Goal: Transaction & Acquisition: Purchase product/service

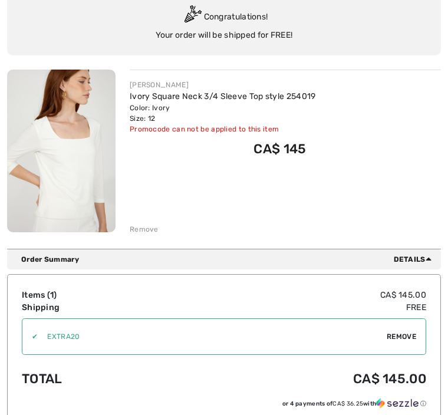
scroll to position [111, 0]
click at [402, 334] on span "Remove" at bounding box center [401, 336] width 29 height 11
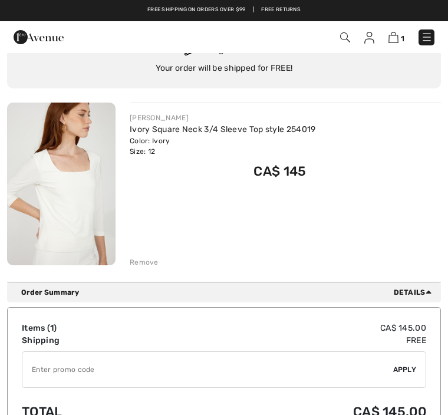
scroll to position [78, 0]
click at [85, 221] on img at bounding box center [61, 184] width 109 height 163
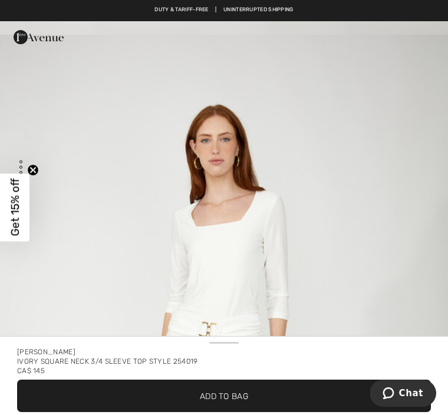
scroll to position [2662, 0]
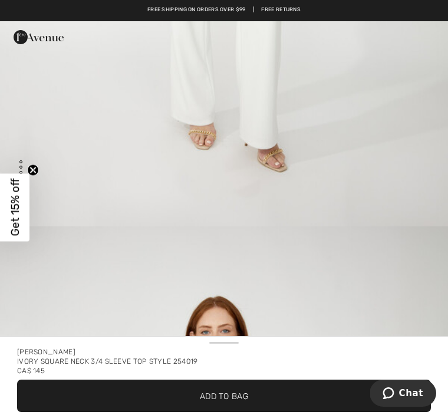
scroll to position [2466, 0]
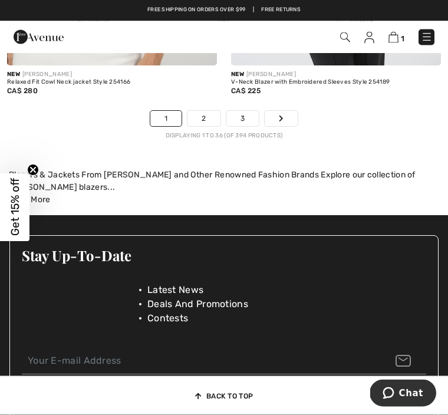
scroll to position [6889, 0]
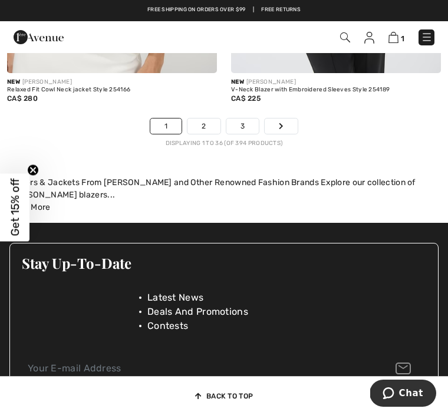
click at [207, 125] on link "2" at bounding box center [204, 126] width 32 height 15
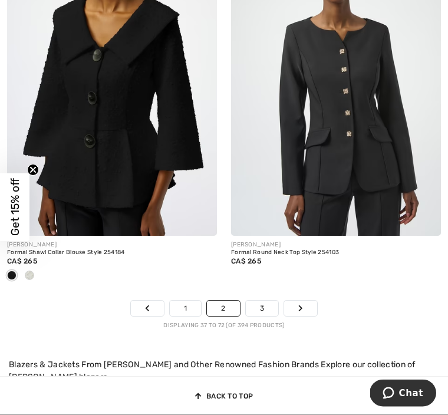
scroll to position [6707, 0]
click at [265, 301] on link "3" at bounding box center [262, 308] width 32 height 15
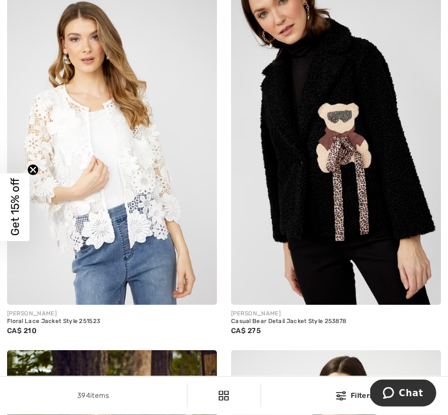
scroll to position [1294, 0]
click at [125, 228] on img at bounding box center [112, 147] width 210 height 315
click at [158, 173] on img at bounding box center [112, 147] width 210 height 315
click at [119, 158] on img at bounding box center [112, 147] width 210 height 315
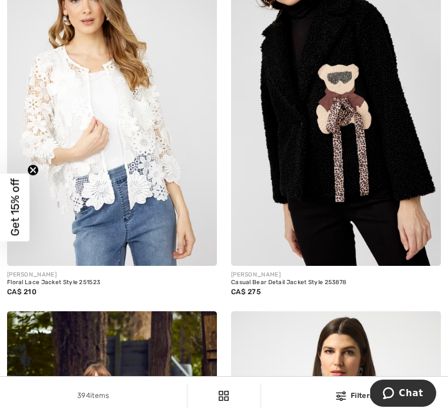
click at [144, 160] on img at bounding box center [112, 108] width 210 height 315
click at [51, 167] on img at bounding box center [112, 108] width 210 height 315
click at [34, 168] on circle "Close teaser" at bounding box center [33, 170] width 11 height 11
click at [153, 242] on span "Want 15% off" at bounding box center [141, 257] width 130 height 31
click at [148, 219] on div "Want 15% off your first order? You're just one step away from exclusive savings." at bounding box center [228, 203] width 334 height 214
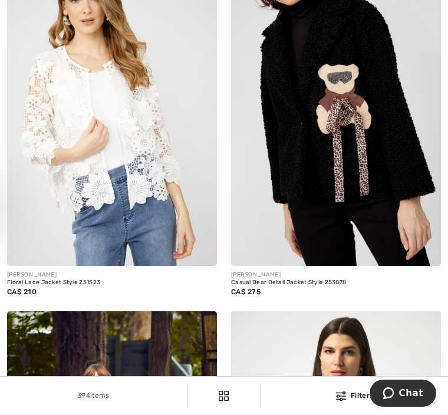
click at [152, 212] on div "Want 15% off your first order? You're just one step away from exclusive savings." at bounding box center [228, 203] width 334 height 214
click at [190, 153] on div "Want 15% off your first order? You're just one step away from exclusive savings." at bounding box center [228, 203] width 334 height 214
click at [139, 268] on span "You're just one step away from exclusive savings." at bounding box center [227, 283] width 259 height 31
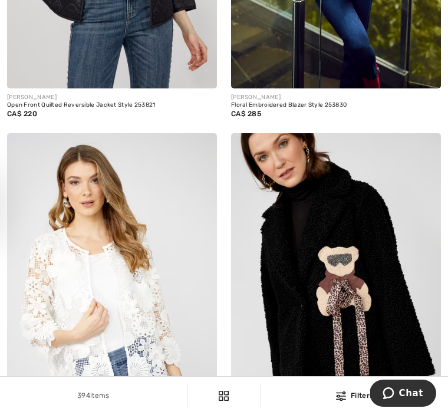
click at [129, 274] on span "You're just one step away from exclusive savings." at bounding box center [227, 283] width 259 height 31
click at [140, 296] on span "You're just one step away from exclusive savings." at bounding box center [227, 289] width 259 height 16
click at [180, 195] on div "Want 15% off your first order? You're just one step away from exclusive savings." at bounding box center [228, 203] width 334 height 214
click at [171, 209] on div "Want 15% off your first order? You're just one step away from exclusive savings." at bounding box center [228, 203] width 334 height 214
click at [165, 215] on div "Want 15% off your first order? You're just one step away from exclusive savings." at bounding box center [228, 203] width 334 height 214
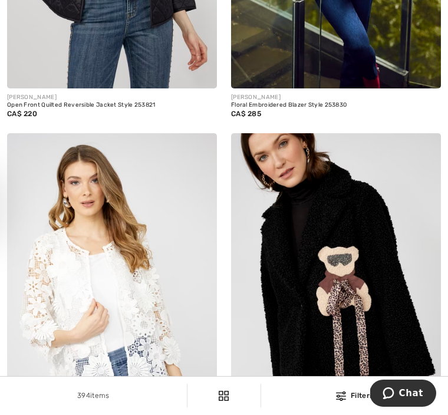
click at [169, 218] on div "Want 15% off your first order? You're just one step away from exclusive savings." at bounding box center [228, 203] width 334 height 214
click at [144, 261] on span "Want 15% off" at bounding box center [141, 257] width 130 height 31
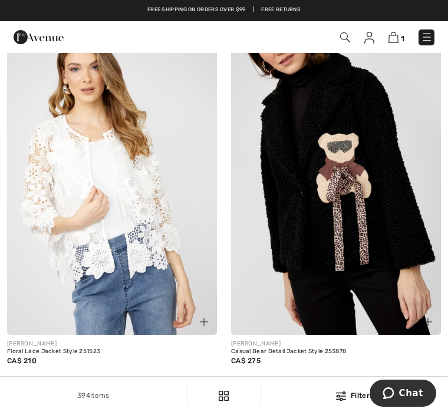
scroll to position [1257, 0]
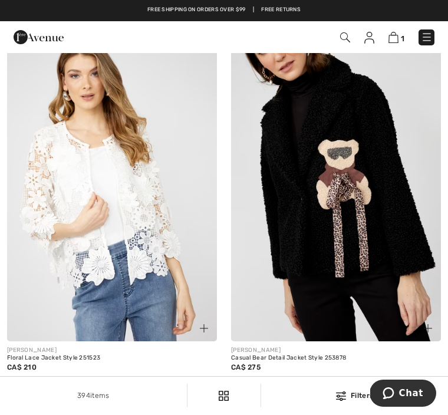
click at [186, 127] on img at bounding box center [112, 184] width 210 height 315
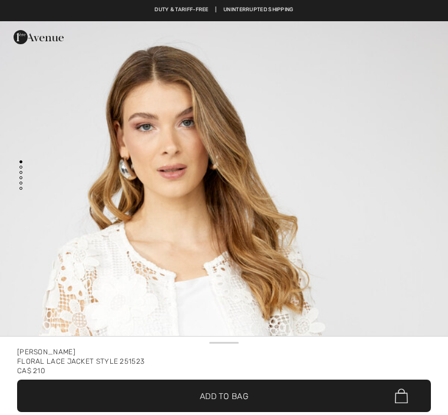
checkbox input "true"
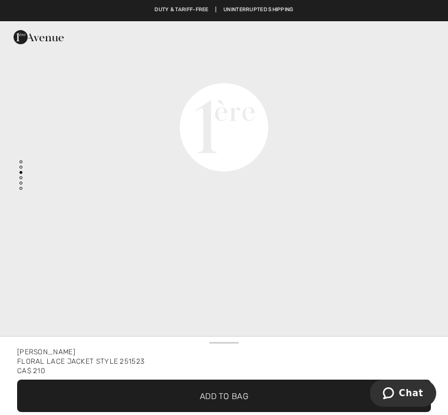
scroll to position [1584, 0]
click at [224, 405] on span "✔ Added to Bag Add to Bag" at bounding box center [224, 396] width 414 height 32
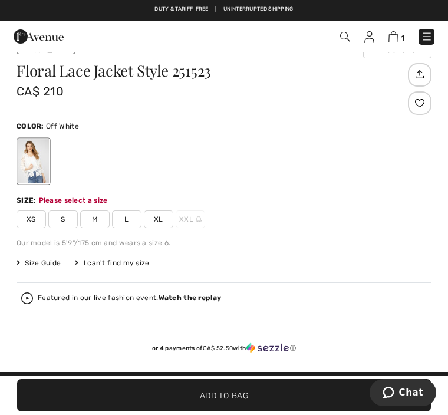
scroll to position [452, 0]
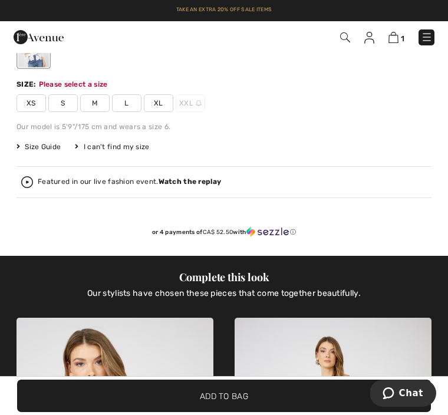
click at [98, 102] on span "M" at bounding box center [94, 103] width 29 height 18
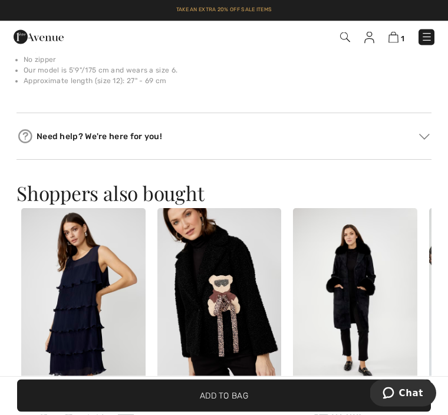
scroll to position [1256, 0]
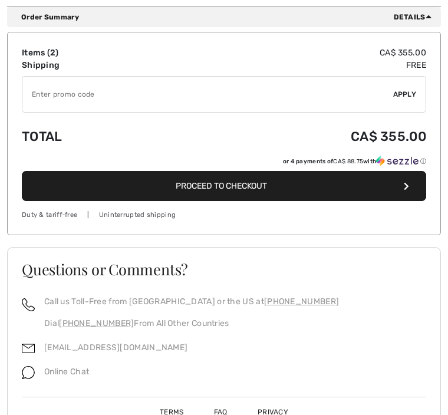
scroll to position [540, 0]
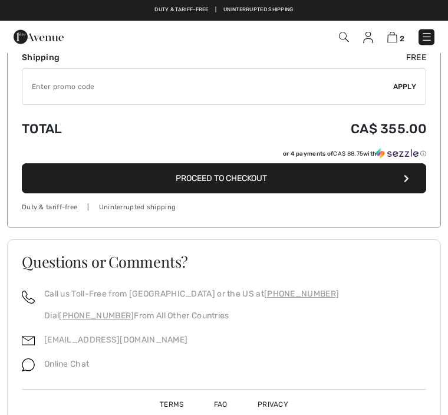
click at [226, 184] on button "Proceed to Checkout" at bounding box center [224, 179] width 405 height 30
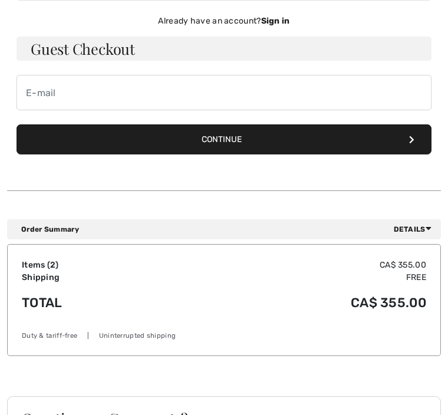
scroll to position [101, 0]
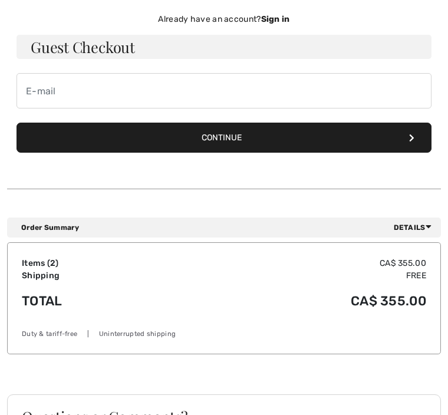
click at [58, 262] on td "Items ( 2 )" at bounding box center [92, 263] width 141 height 12
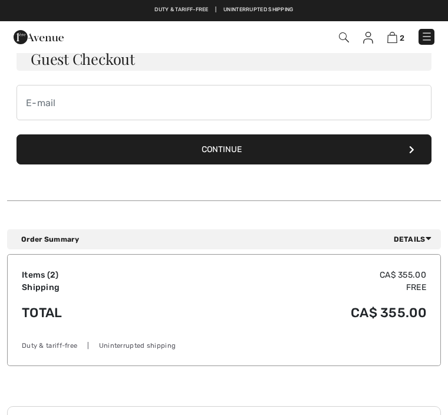
scroll to position [0, 0]
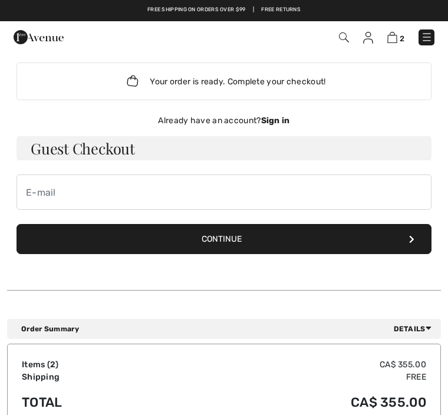
click at [228, 239] on button "Continue" at bounding box center [224, 239] width 415 height 30
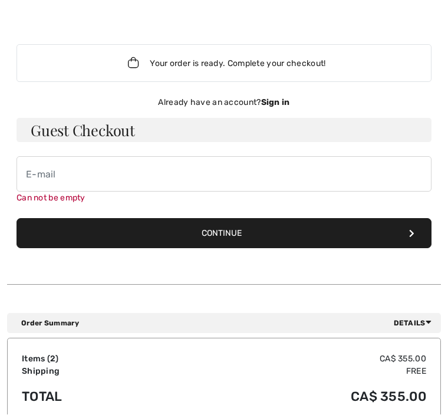
scroll to position [95, 0]
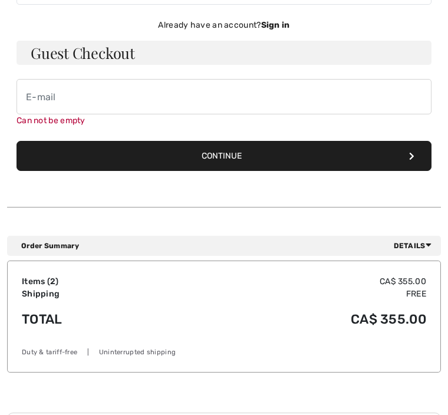
click at [219, 159] on button "Continue" at bounding box center [224, 157] width 415 height 30
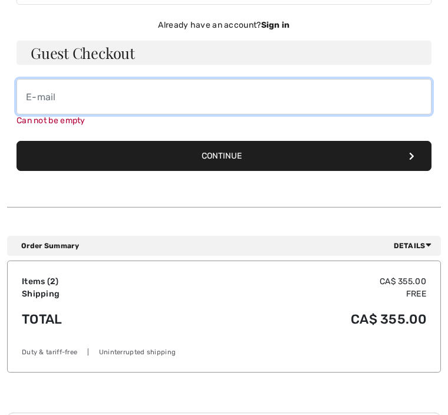
click at [42, 98] on input "email" at bounding box center [224, 96] width 415 height 35
type input "[EMAIL_ADDRESS][DOMAIN_NAME]"
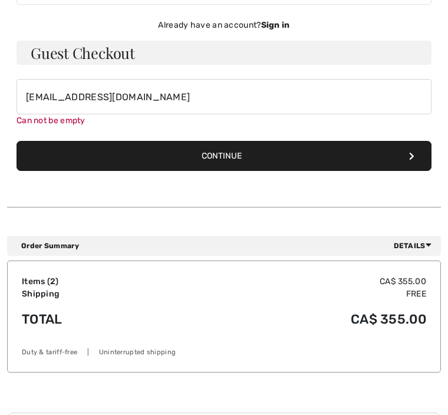
click at [227, 158] on button "Continue" at bounding box center [224, 157] width 415 height 30
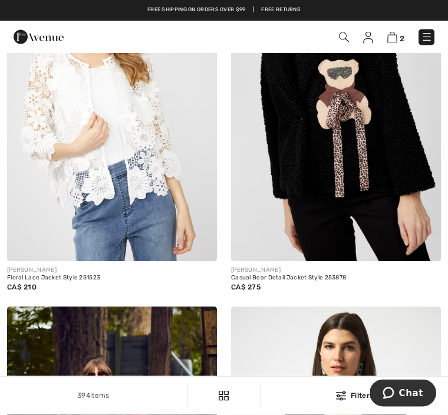
scroll to position [1336, 0]
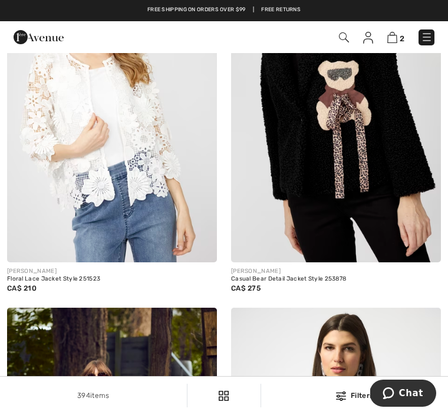
click at [151, 179] on img at bounding box center [112, 105] width 210 height 315
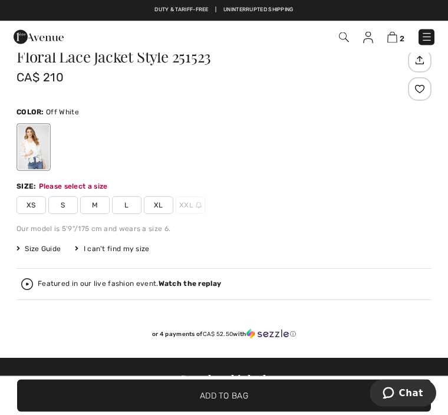
scroll to position [452, 0]
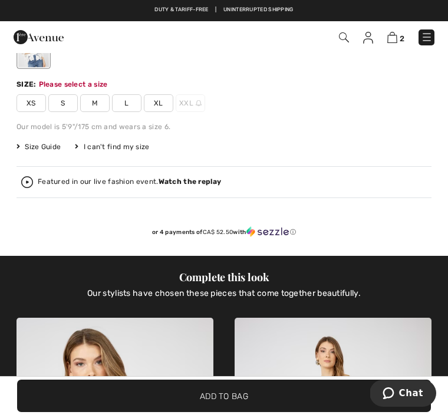
click at [97, 104] on span "M" at bounding box center [94, 103] width 29 height 18
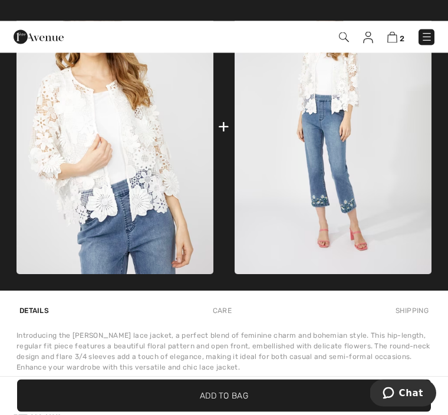
scroll to position [791, 0]
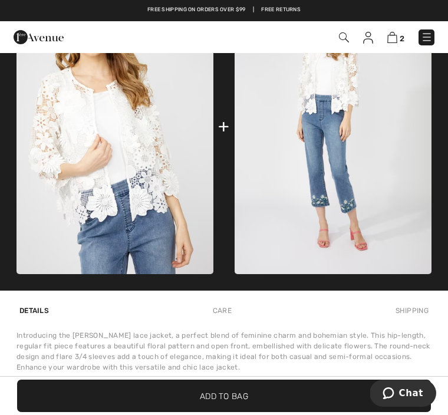
click at [225, 412] on span "✔ Added to Bag Add to Bag" at bounding box center [224, 396] width 414 height 32
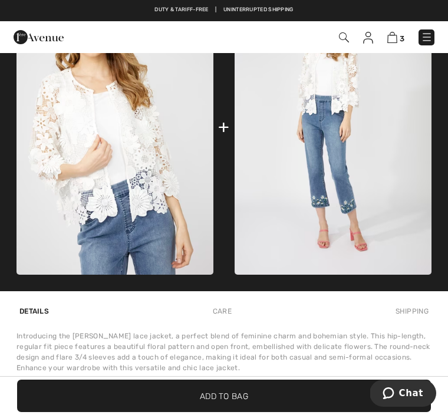
click at [230, 402] on span "Add to Bag" at bounding box center [224, 396] width 48 height 12
click at [233, 402] on span "Add to Bag" at bounding box center [224, 396] width 48 height 12
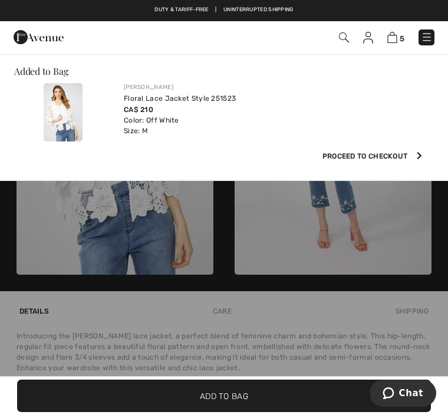
scroll to position [0, 0]
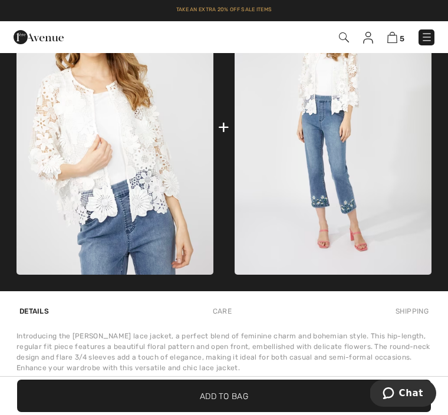
click at [226, 133] on div "+" at bounding box center [223, 127] width 11 height 27
click at [121, 196] on img at bounding box center [115, 127] width 197 height 296
click at [120, 178] on img at bounding box center [115, 127] width 197 height 296
click at [155, 177] on img at bounding box center [115, 127] width 197 height 296
click at [397, 35] on img at bounding box center [392, 37] width 10 height 11
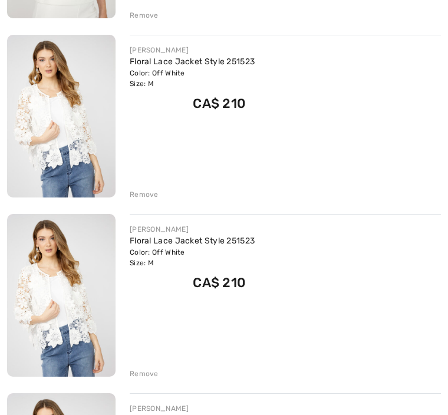
click at [146, 372] on div "Remove" at bounding box center [144, 374] width 29 height 11
click at [150, 378] on div "Remove" at bounding box center [144, 374] width 29 height 11
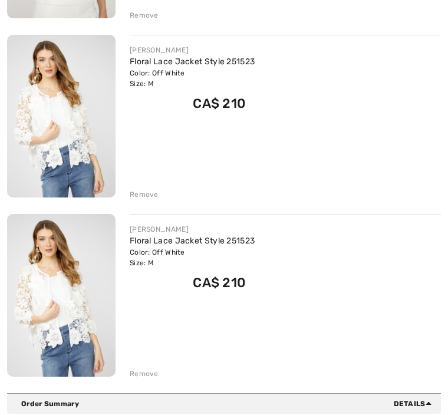
click at [146, 377] on div "Remove" at bounding box center [144, 374] width 29 height 11
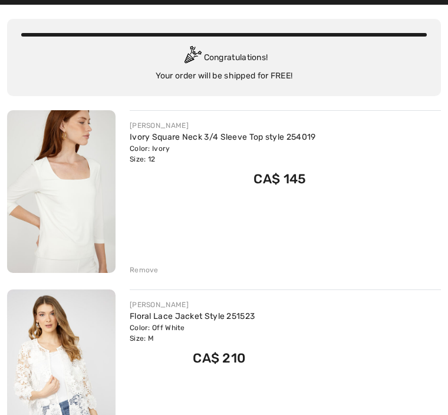
scroll to position [71, 0]
click at [346, 328] on div "[PERSON_NAME] Floral Lace Jacket Style 251523 Color: Off White Size: M Final Sa…" at bounding box center [285, 334] width 311 height 68
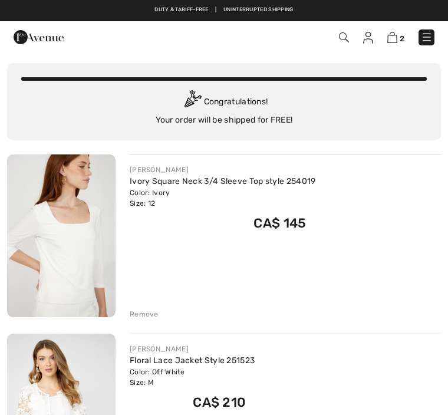
scroll to position [26, 0]
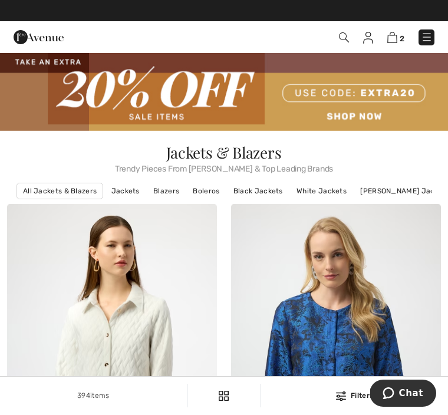
click at [341, 96] on img at bounding box center [224, 92] width 448 height 78
click at [398, 94] on img at bounding box center [224, 92] width 448 height 78
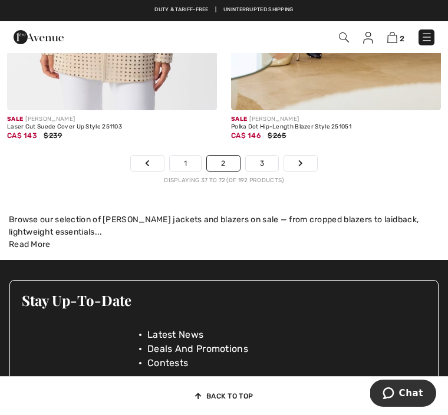
scroll to position [6897, 0]
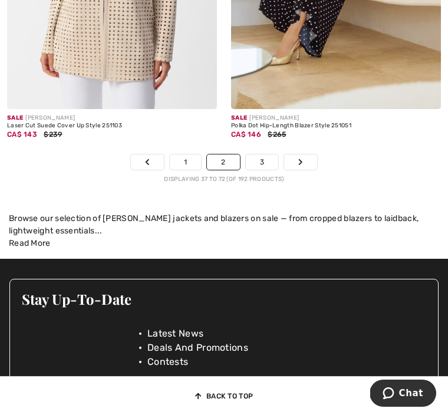
click at [265, 163] on link "3" at bounding box center [262, 162] width 32 height 15
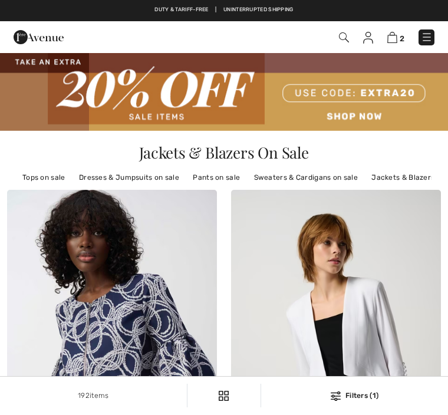
checkbox input "true"
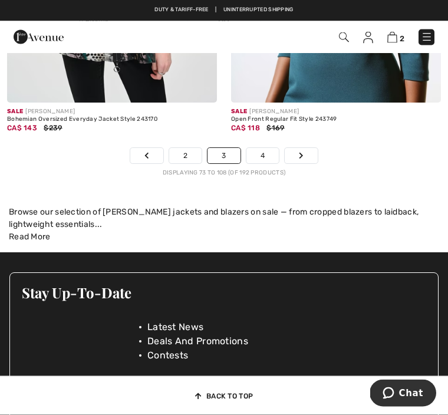
scroll to position [6811, 0]
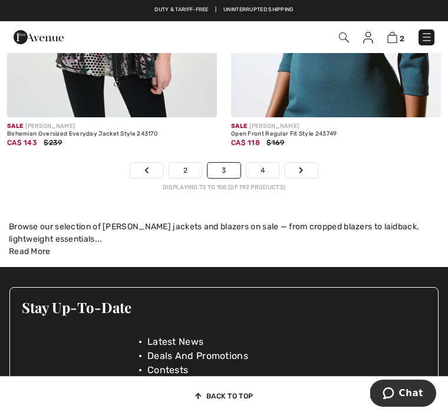
click at [270, 167] on link "4" at bounding box center [263, 170] width 32 height 15
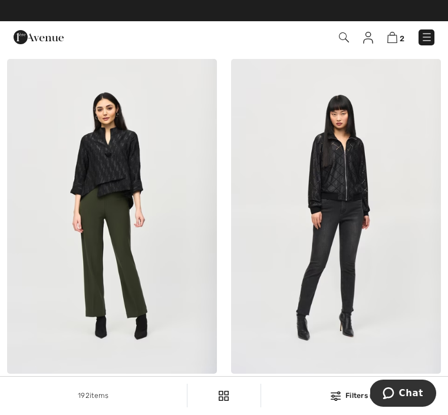
scroll to position [1590, 0]
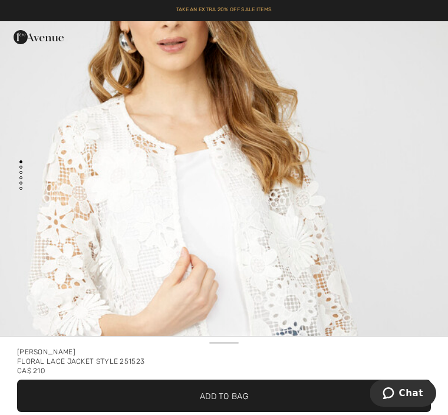
scroll to position [127, 0]
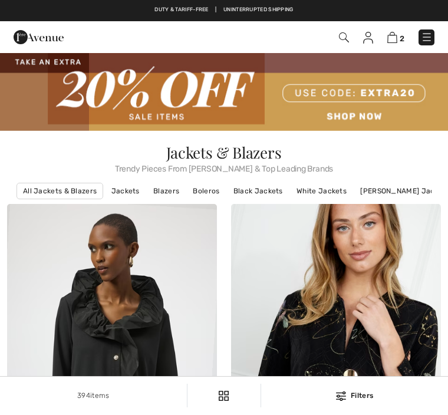
checkbox input "true"
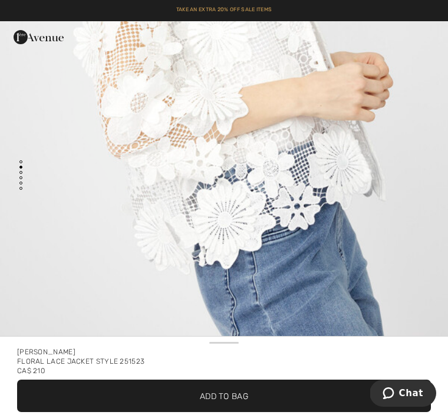
click at [224, 399] on span "Add to Bag" at bounding box center [224, 396] width 48 height 12
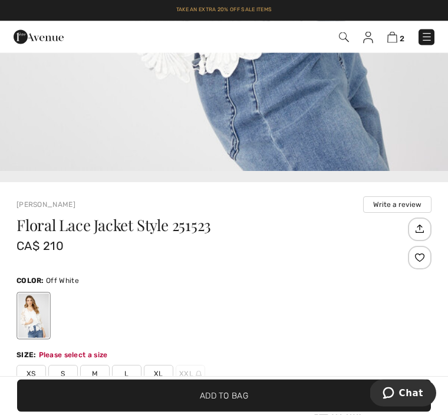
scroll to position [452, 0]
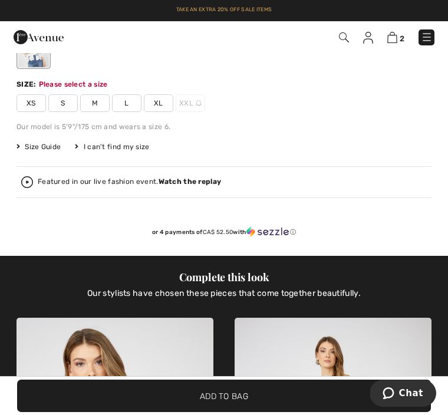
click at [102, 103] on span "M" at bounding box center [94, 103] width 29 height 18
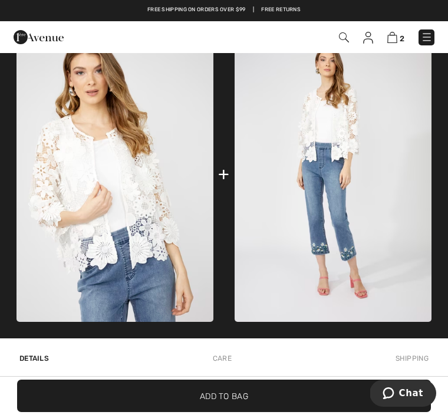
scroll to position [781, 0]
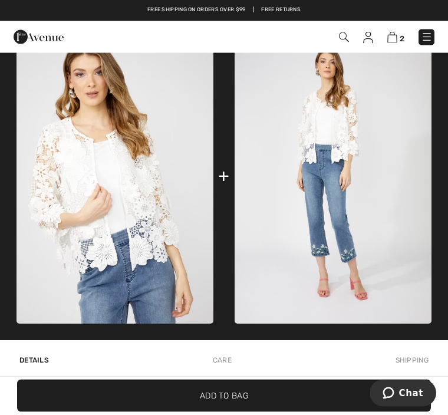
click at [218, 402] on span "Add to Bag" at bounding box center [224, 396] width 48 height 12
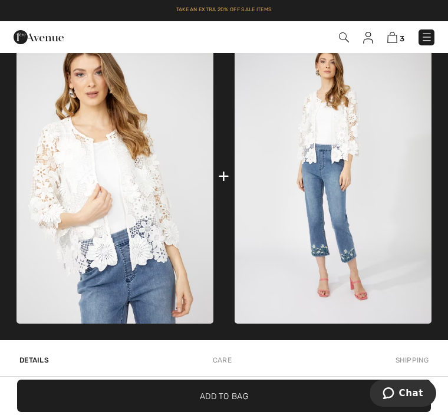
click at [228, 402] on span "Add to Bag" at bounding box center [224, 396] width 48 height 12
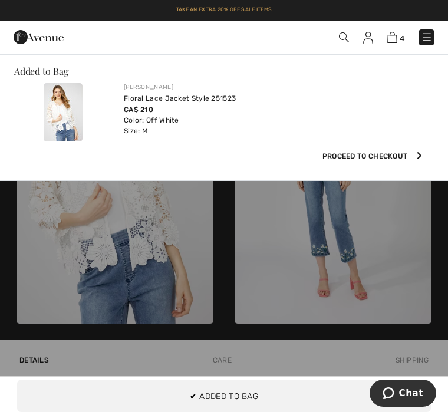
click at [422, 156] on button "Proceed to Checkout" at bounding box center [215, 156] width 421 height 20
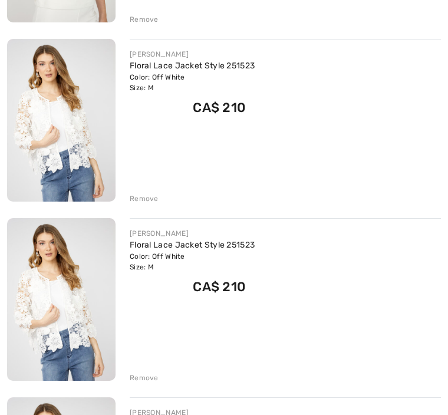
scroll to position [322, 0]
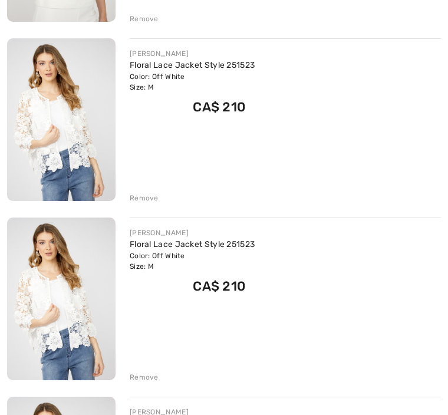
click at [149, 379] on div "Remove" at bounding box center [144, 377] width 29 height 11
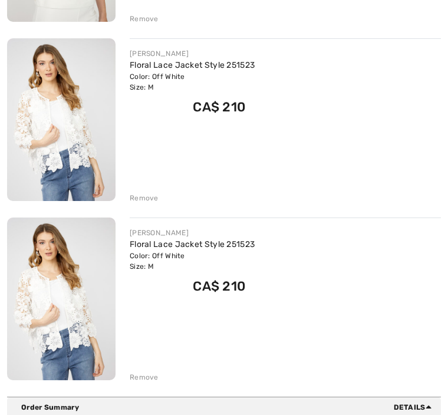
click at [153, 271] on div "Color: Off White Size: M" at bounding box center [192, 261] width 125 height 21
click at [150, 379] on div "Remove" at bounding box center [144, 377] width 29 height 11
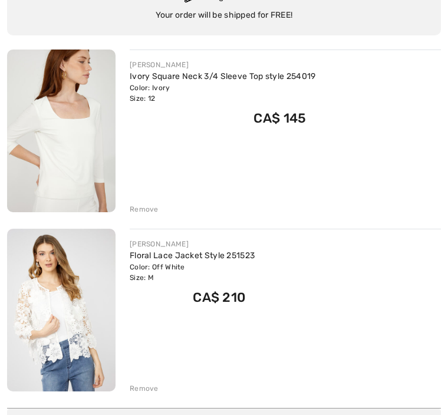
scroll to position [132, 0]
click at [153, 206] on div "Remove" at bounding box center [144, 209] width 29 height 11
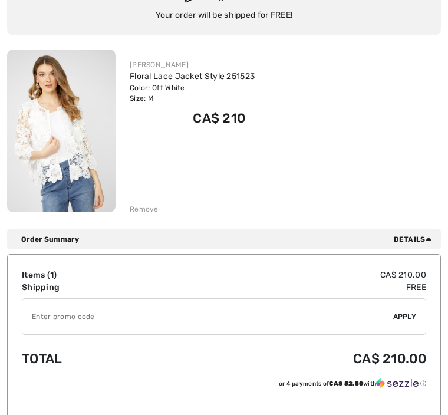
click at [409, 316] on span "Apply" at bounding box center [405, 316] width 24 height 11
click at [63, 313] on input "TEXT" at bounding box center [207, 316] width 371 height 35
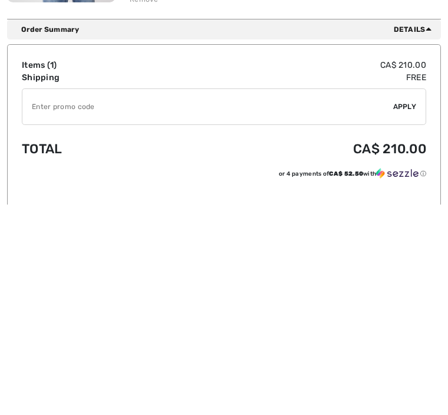
click at [306, 300] on input "TEXT" at bounding box center [207, 317] width 371 height 35
click at [210, 340] on td "CA$ 210.00" at bounding box center [296, 359] width 261 height 38
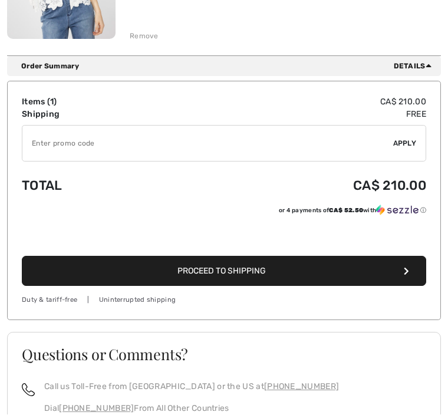
scroll to position [305, 0]
click at [223, 273] on span "Proceed to Shipping" at bounding box center [222, 271] width 88 height 10
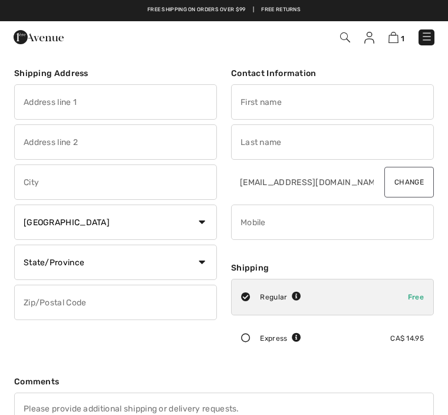
click at [43, 101] on input "text" at bounding box center [115, 101] width 203 height 35
type input "[STREET_ADDRESS]"
click at [256, 104] on input "text" at bounding box center [332, 101] width 203 height 35
type input "[PERSON_NAME]"
click at [257, 153] on input "text" at bounding box center [332, 141] width 203 height 35
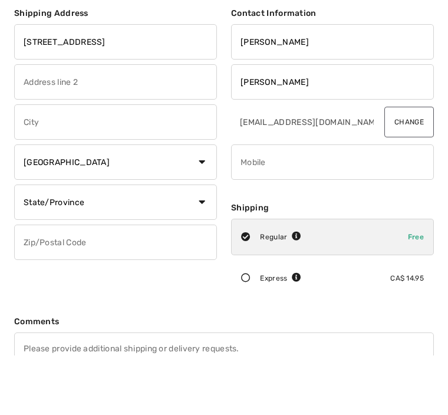
type input "[PERSON_NAME]"
click at [252, 170] on input "phone" at bounding box center [332, 161] width 203 height 35
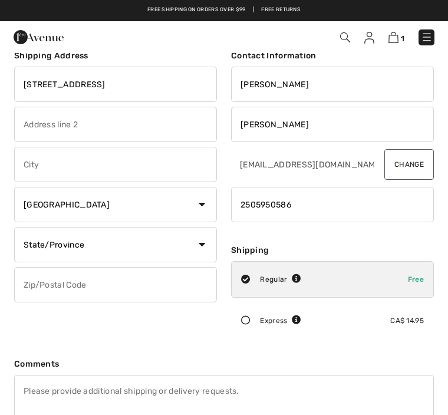
scroll to position [18, 0]
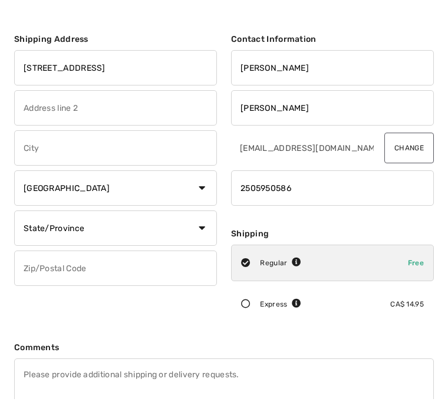
type input "2505950586"
click at [58, 152] on input "text" at bounding box center [115, 164] width 203 height 35
type input "Victoria"
click at [83, 225] on select "State/Province Alberta British Columbia Manitoba New Brunswick Newfoundland and…" at bounding box center [115, 228] width 203 height 35
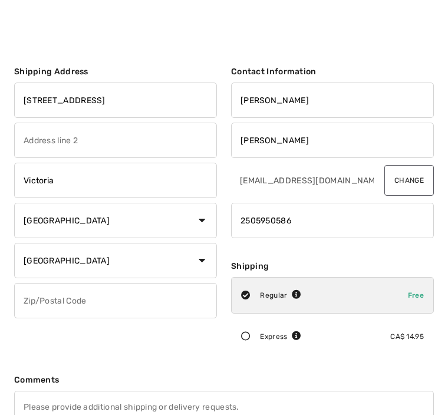
scroll to position [8, 0]
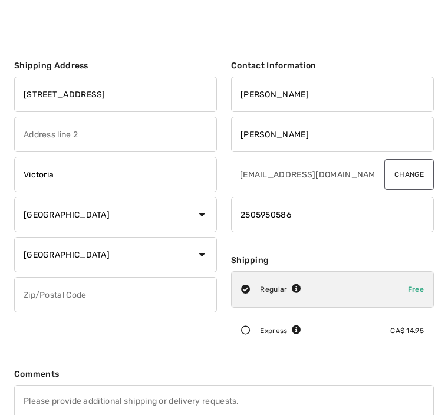
click at [101, 257] on select "State/Province Alberta British Columbia Manitoba New Brunswick Newfoundland and…" at bounding box center [115, 254] width 203 height 35
select select "BC"
click at [55, 298] on input "text" at bounding box center [115, 294] width 203 height 35
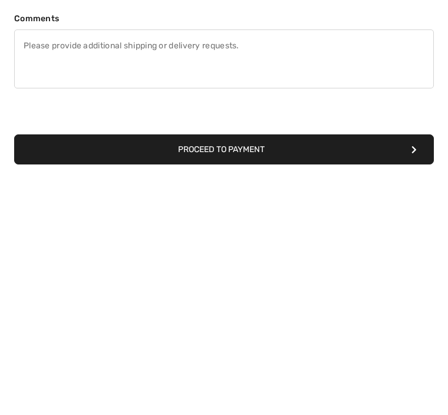
type input "V8R6B4"
click at [213, 375] on button "Proceed to Payment" at bounding box center [224, 390] width 420 height 30
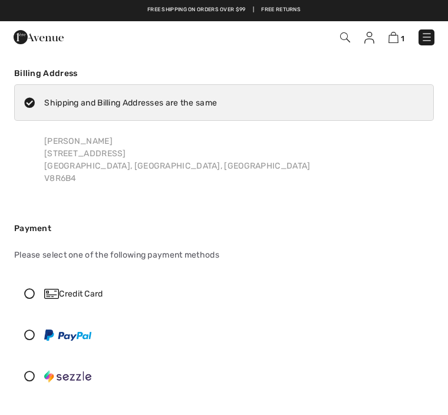
click at [38, 292] on icon at bounding box center [29, 293] width 29 height 11
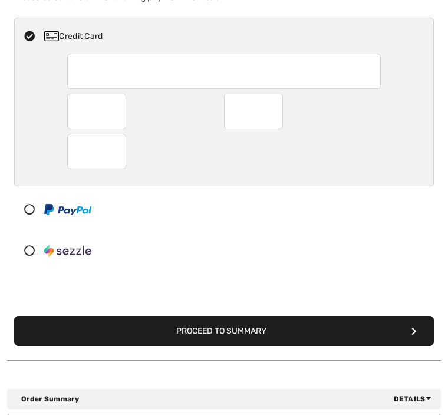
scroll to position [258, 0]
